Goal: Transaction & Acquisition: Book appointment/travel/reservation

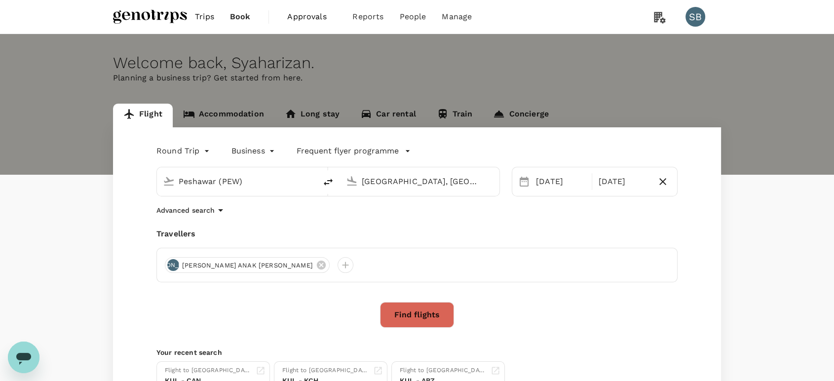
drag, startPoint x: 236, startPoint y: 180, endPoint x: 187, endPoint y: 187, distance: 49.8
click at [167, 186] on div "Peshawar (PEW)" at bounding box center [235, 180] width 152 height 22
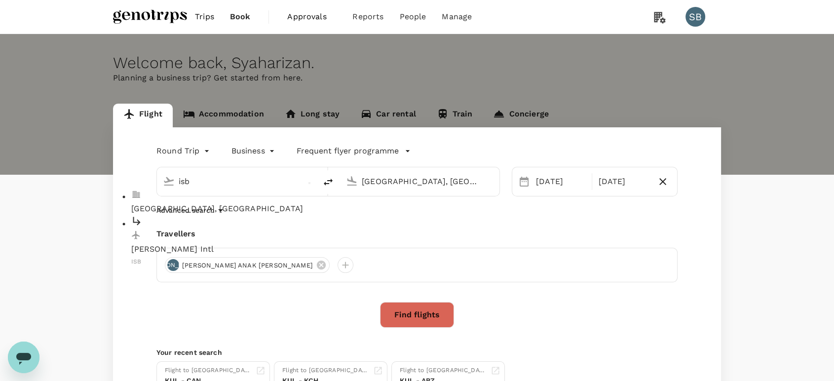
click at [203, 203] on p "[GEOGRAPHIC_DATA], [GEOGRAPHIC_DATA]" at bounding box center [244, 209] width 227 height 12
type input "[GEOGRAPHIC_DATA], [GEOGRAPHIC_DATA] (any)"
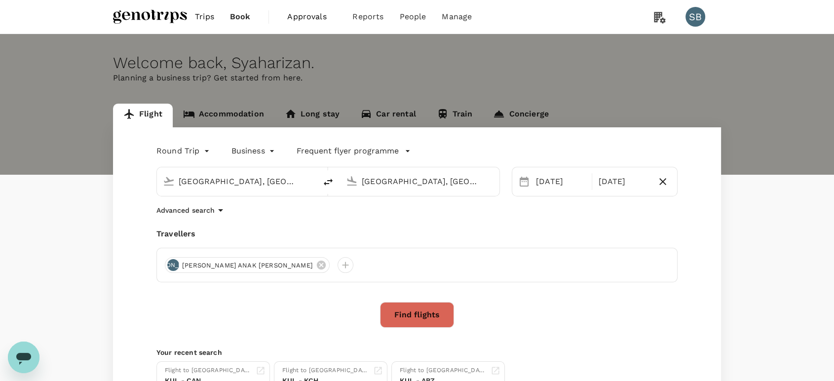
click at [430, 314] on button "Find flights" at bounding box center [417, 315] width 74 height 26
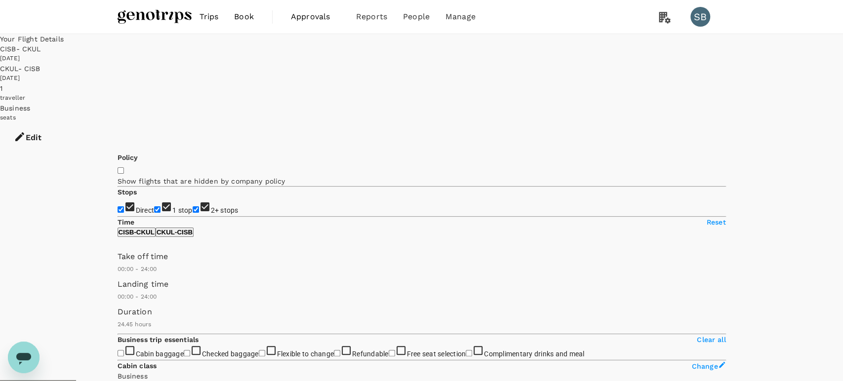
type input "MYR"
type input "1440"
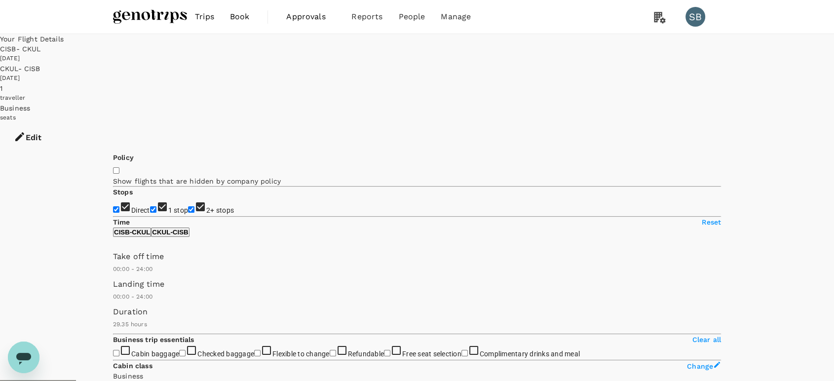
type input "1950"
click at [55, 123] on button "Edit" at bounding box center [27, 138] width 55 height 30
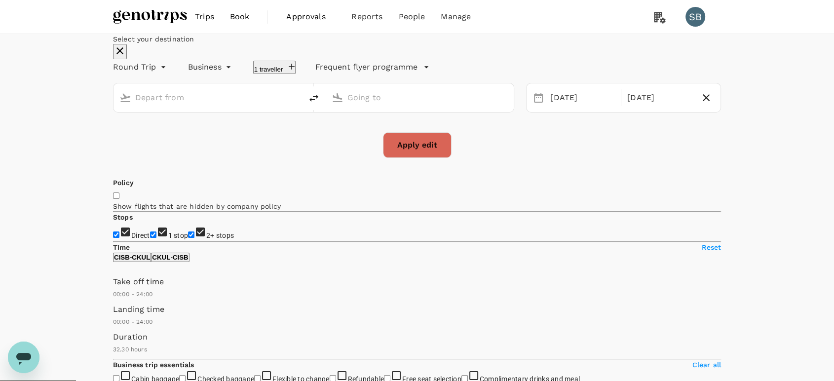
type input "[GEOGRAPHIC_DATA], [GEOGRAPHIC_DATA] (any)"
click at [627, 108] on div "[DATE]" at bounding box center [660, 97] width 73 height 19
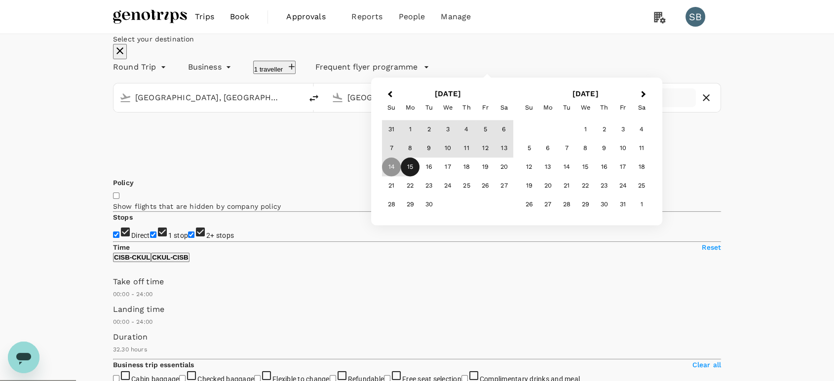
click at [420, 177] on div "15" at bounding box center [410, 167] width 19 height 19
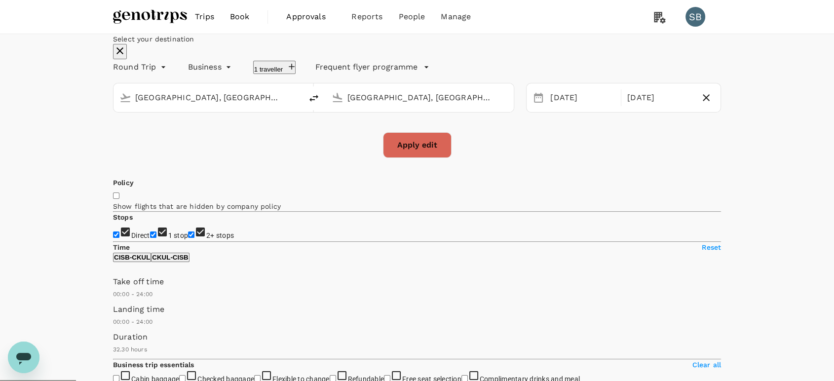
click at [439, 158] on button "Apply edit" at bounding box center [417, 145] width 69 height 26
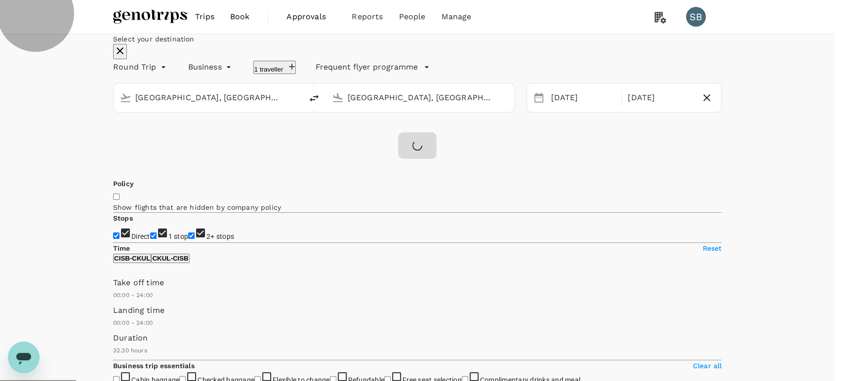
drag, startPoint x: 505, startPoint y: 319, endPoint x: 519, endPoint y: 315, distance: 14.9
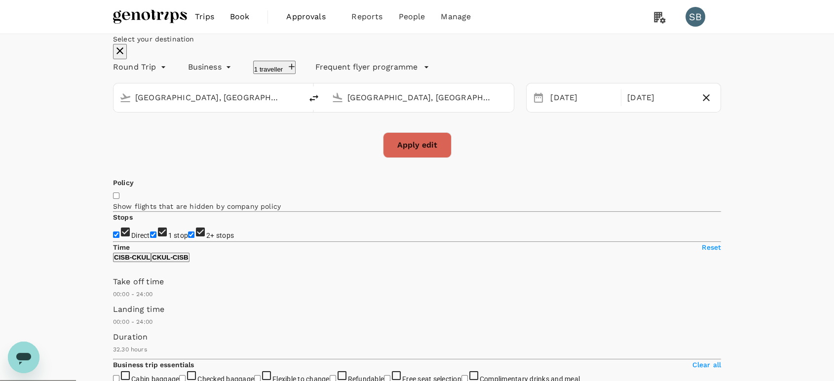
checkbox input "false"
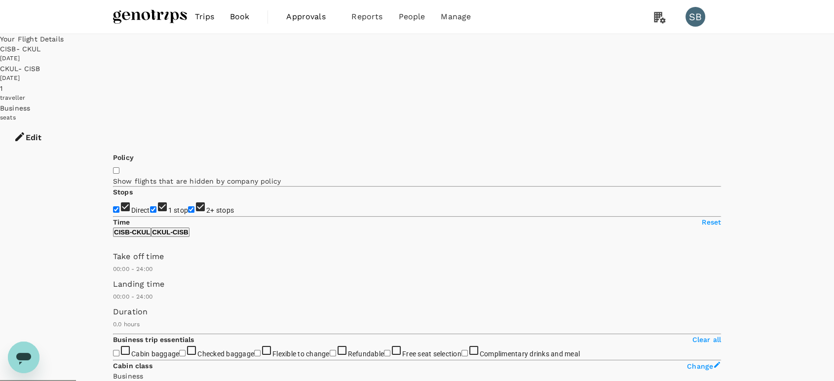
type input "1485"
checkbox input "true"
type input "1775"
click at [165, 18] on img at bounding box center [150, 17] width 74 height 22
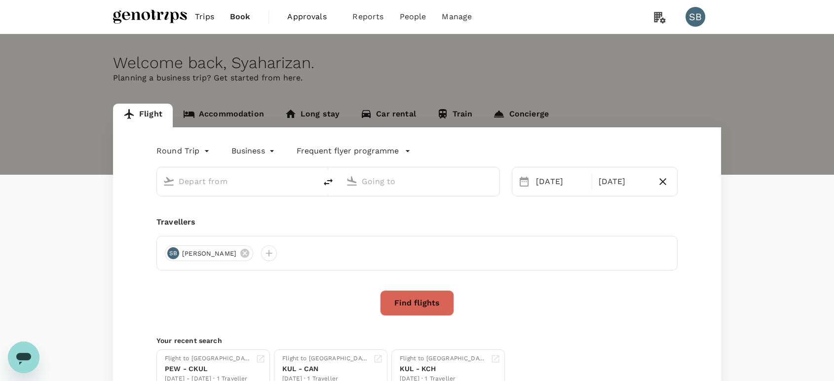
type input "[GEOGRAPHIC_DATA], [GEOGRAPHIC_DATA] (any)"
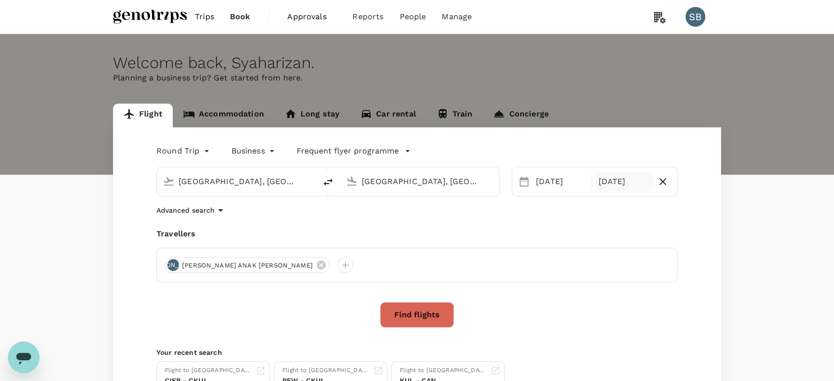
click at [612, 185] on div "[DATE]" at bounding box center [623, 182] width 58 height 20
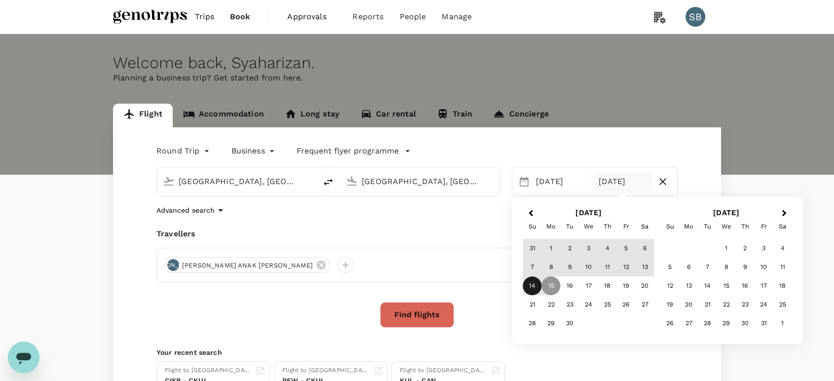
click at [539, 287] on div "14" at bounding box center [532, 286] width 19 height 19
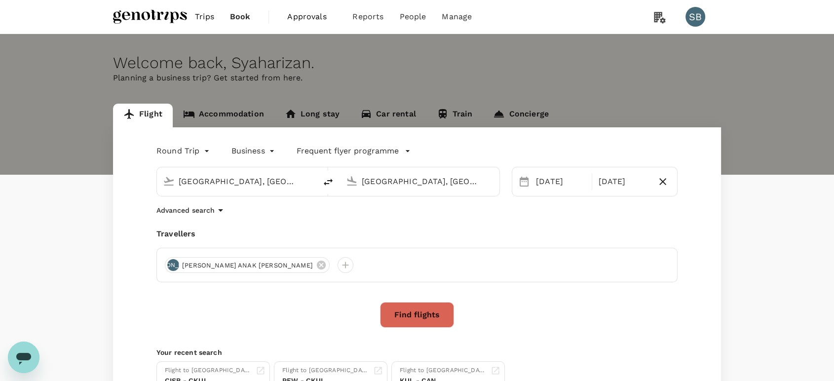
click at [419, 318] on button "Find flights" at bounding box center [417, 315] width 74 height 26
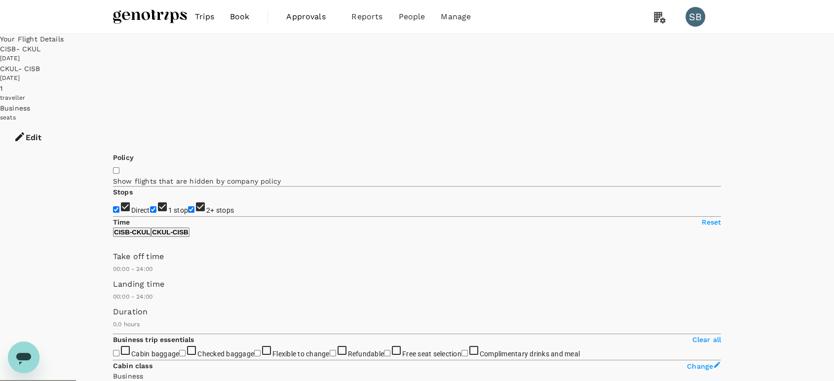
type input "1485"
click at [137, 13] on img at bounding box center [150, 17] width 74 height 22
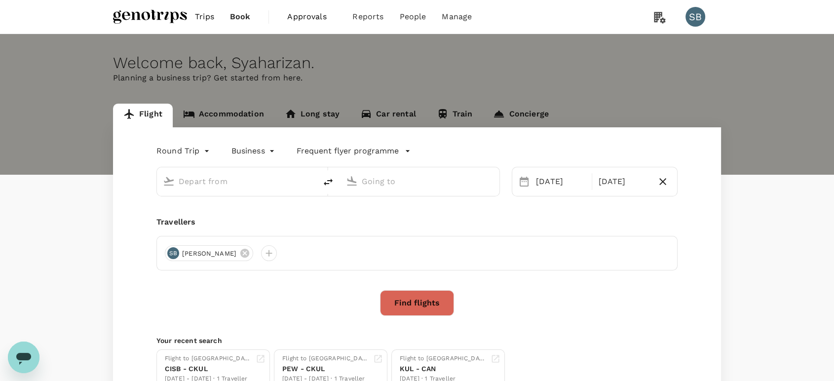
type input "[GEOGRAPHIC_DATA], [GEOGRAPHIC_DATA] (any)"
click at [257, 153] on body "Trips Book Approvals 0 Reports People Manage SB Welcome back , [GEOGRAPHIC_DATA…" at bounding box center [417, 233] width 834 height 466
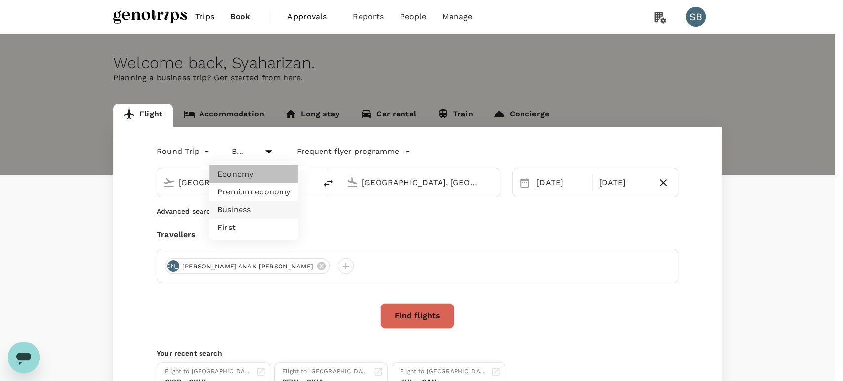
click at [264, 181] on li "Economy" at bounding box center [253, 174] width 89 height 18
type input "economy"
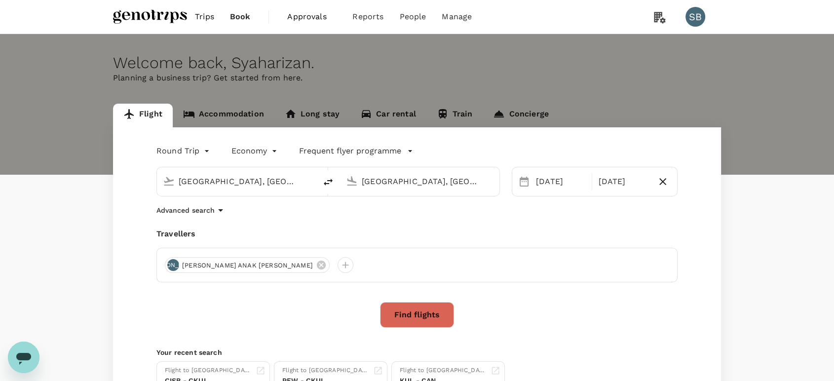
click at [441, 314] on button "Find flights" at bounding box center [417, 315] width 74 height 26
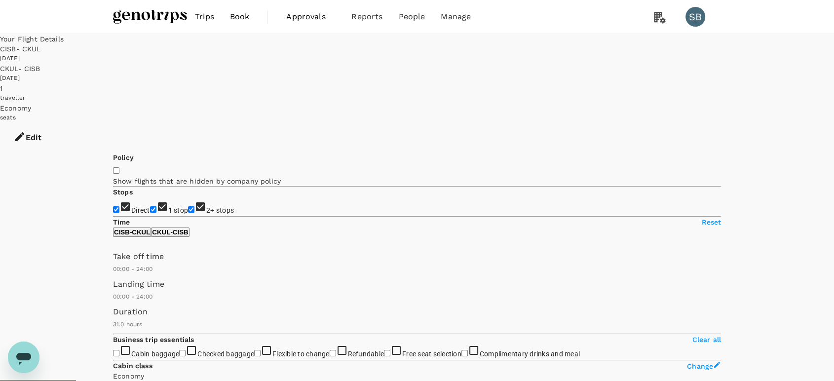
type input "1960"
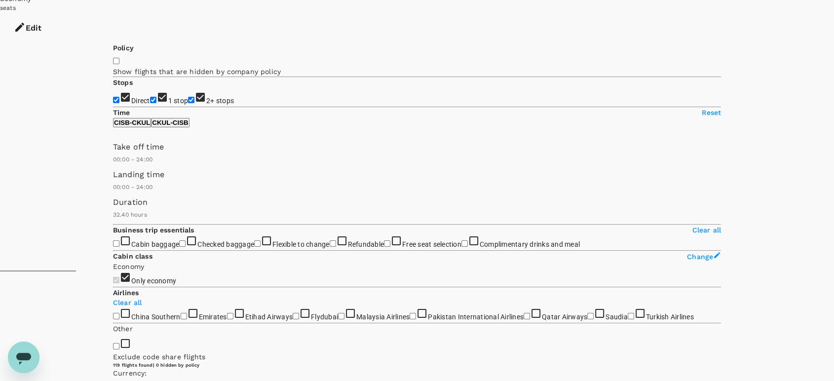
scroll to position [55, 0]
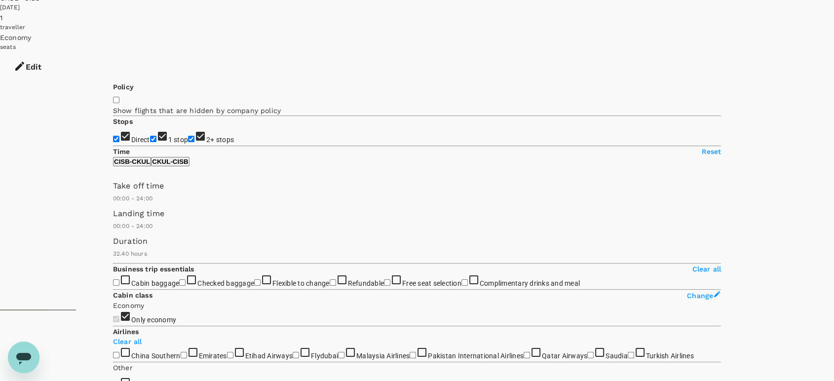
scroll to position [0, 0]
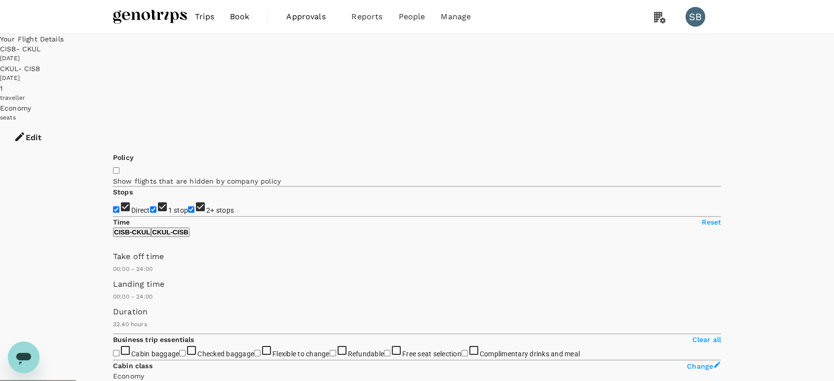
click at [178, 18] on img at bounding box center [150, 17] width 74 height 22
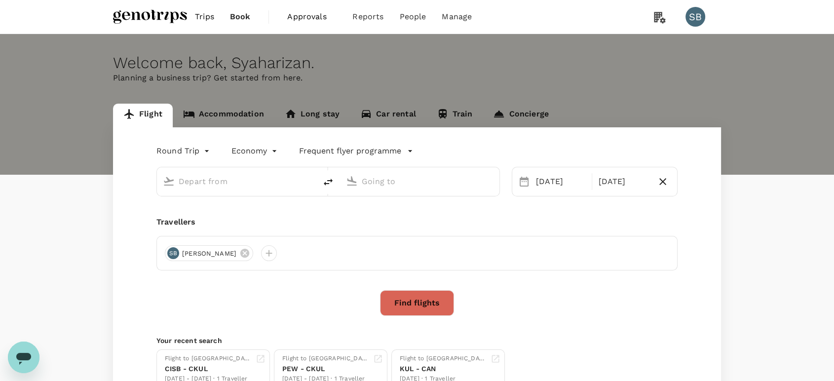
type input "[GEOGRAPHIC_DATA], [GEOGRAPHIC_DATA] (any)"
